Goal: Information Seeking & Learning: Learn about a topic

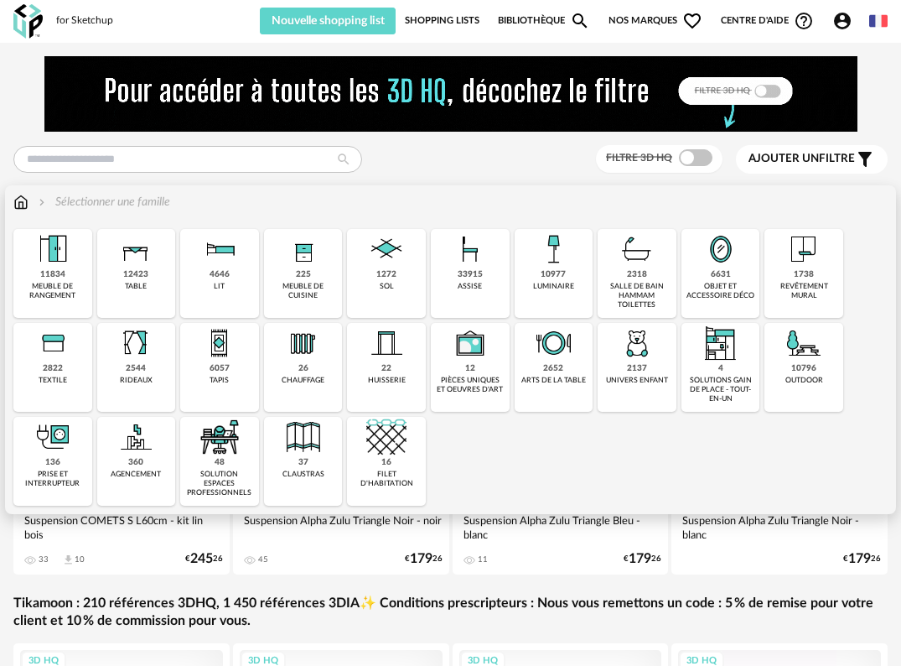
click at [298, 280] on div "225 meuble de cuisine" at bounding box center [303, 273] width 79 height 89
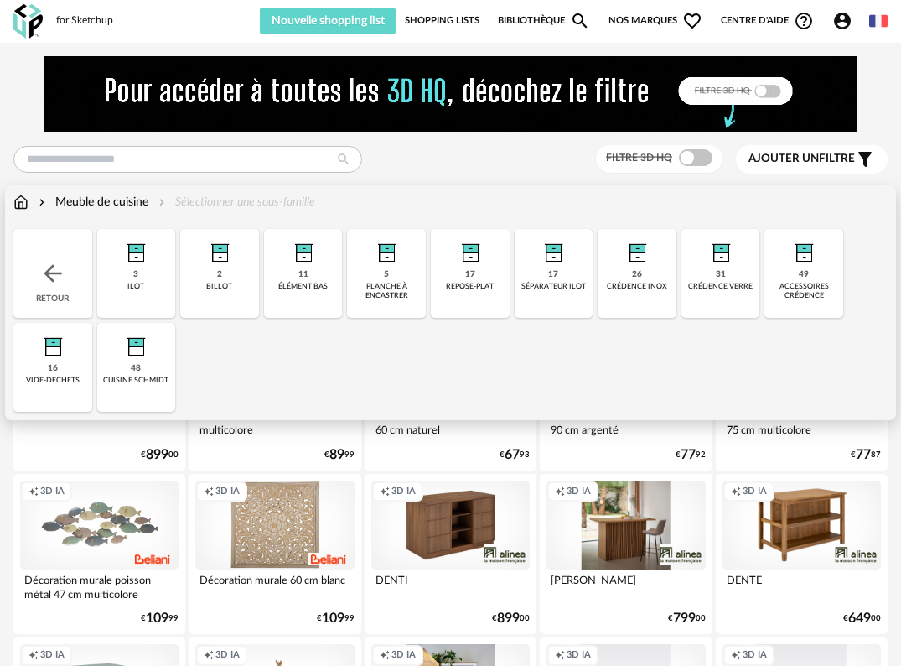
click at [125, 364] on div "48 cuisine schmidt" at bounding box center [136, 367] width 79 height 89
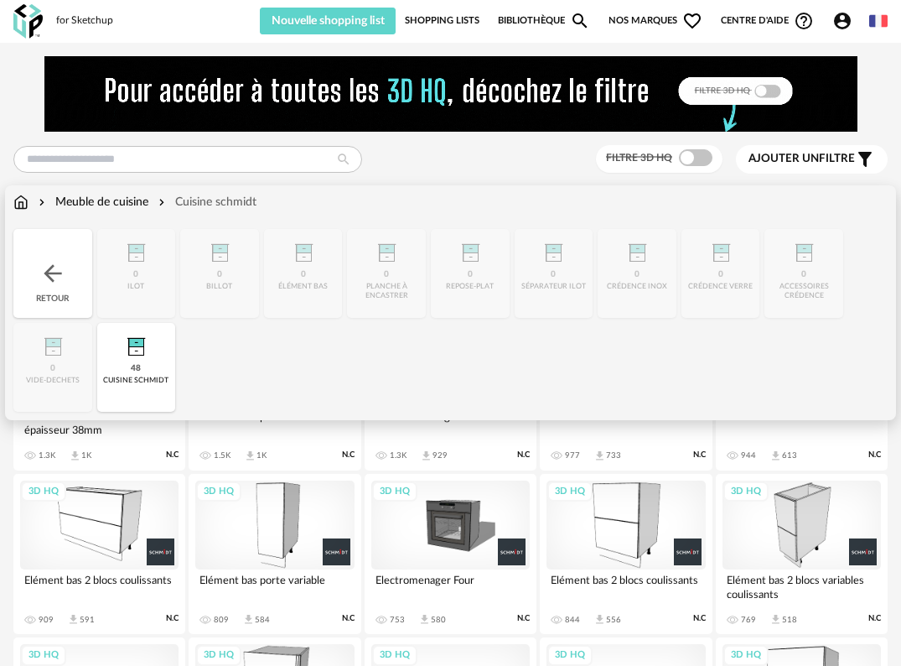
click at [112, 370] on div "48 cuisine schmidt" at bounding box center [136, 367] width 79 height 89
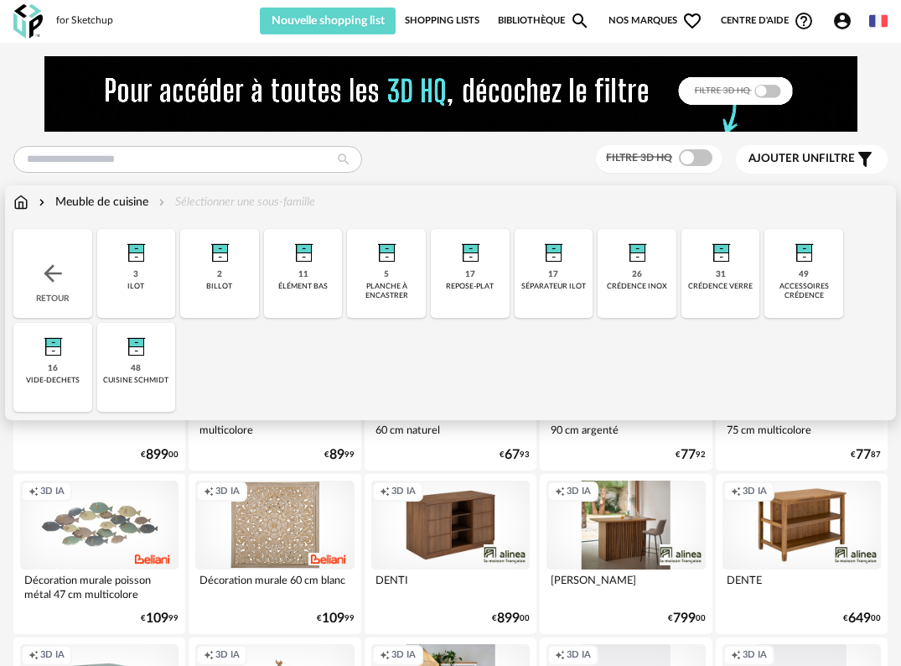
click at [28, 200] on img at bounding box center [20, 202] width 15 height 17
